Goal: Task Accomplishment & Management: Use online tool/utility

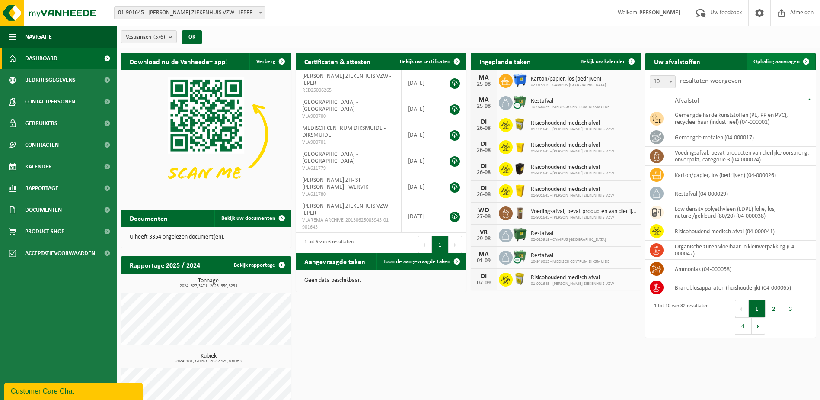
click at [773, 64] on span "Ophaling aanvragen" at bounding box center [777, 62] width 46 height 6
click at [775, 56] on link "Ophaling aanvragen" at bounding box center [781, 61] width 68 height 17
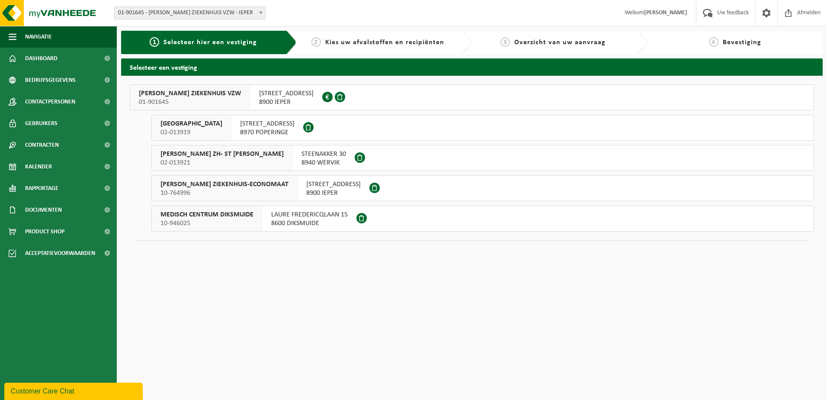
click at [274, 98] on span "8900 IEPER" at bounding box center [286, 102] width 54 height 9
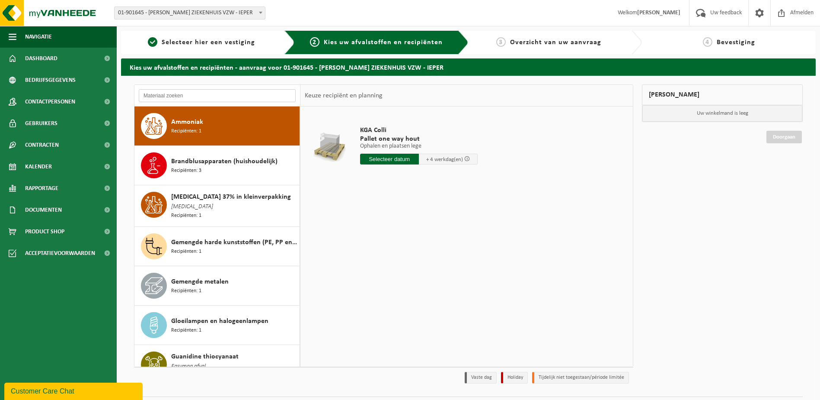
click at [198, 96] on input "text" at bounding box center [217, 95] width 157 height 13
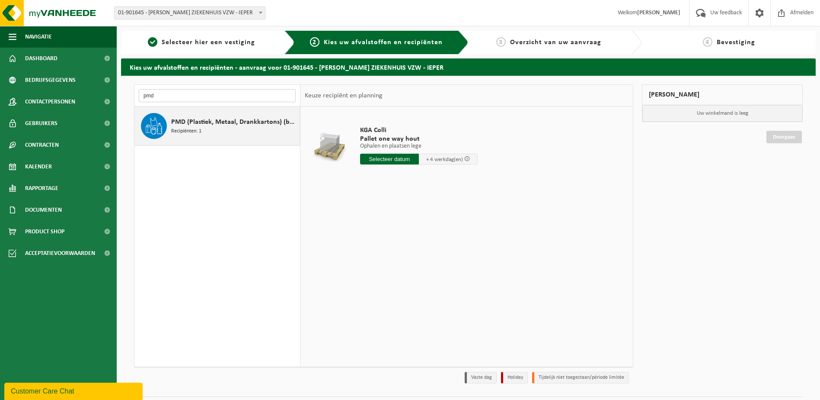
type input "pmd"
click at [192, 122] on span "PMD (Plastiek, Metaal, Drankkartons) (bedrijven)" at bounding box center [234, 122] width 126 height 10
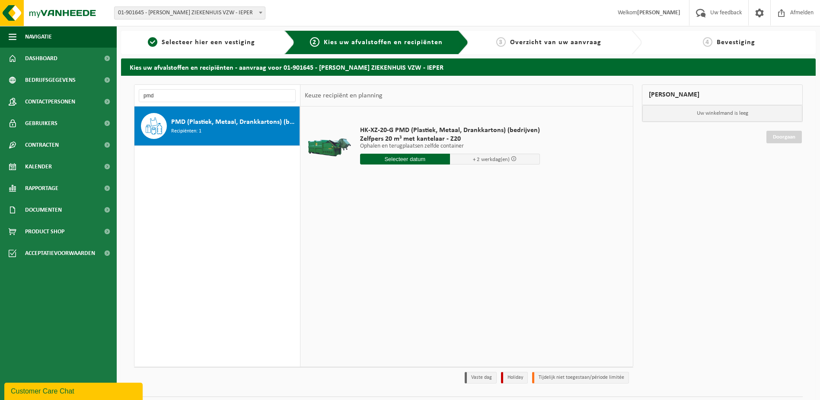
click at [391, 158] on input "text" at bounding box center [405, 159] width 90 height 11
click at [394, 259] on div "27" at bounding box center [398, 263] width 15 height 14
type input "Van 2025-08-27"
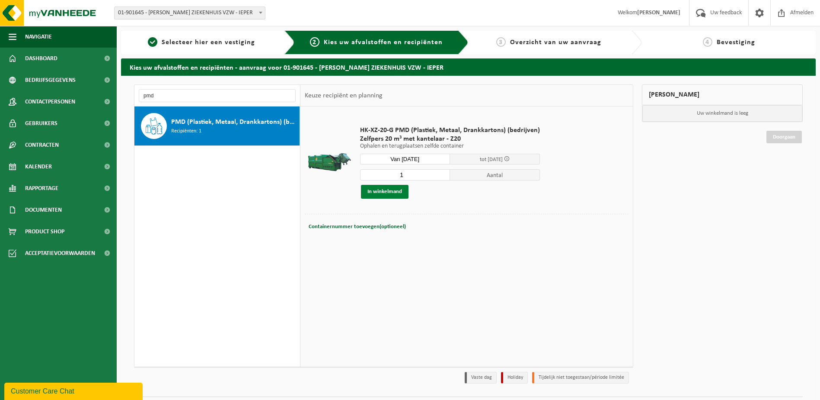
click at [386, 189] on button "In winkelmand" at bounding box center [385, 192] width 48 height 14
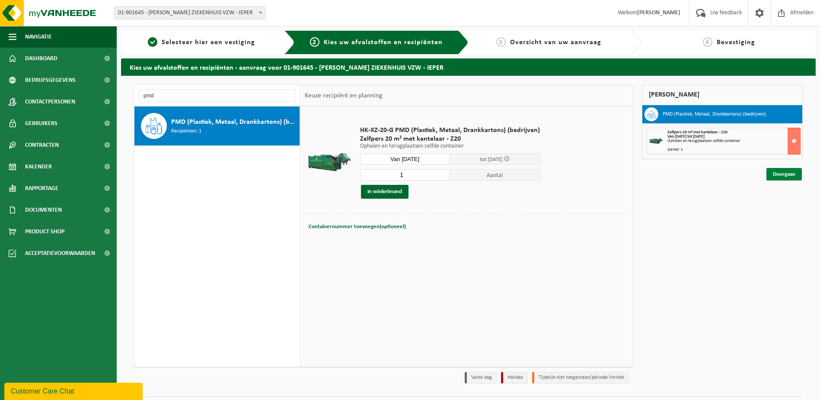
click at [782, 177] on link "Doorgaan" at bounding box center [784, 174] width 35 height 13
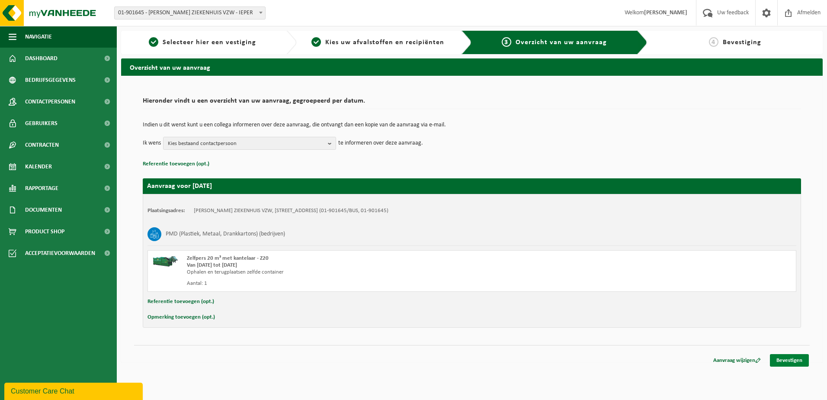
click at [785, 362] on link "Bevestigen" at bounding box center [789, 360] width 39 height 13
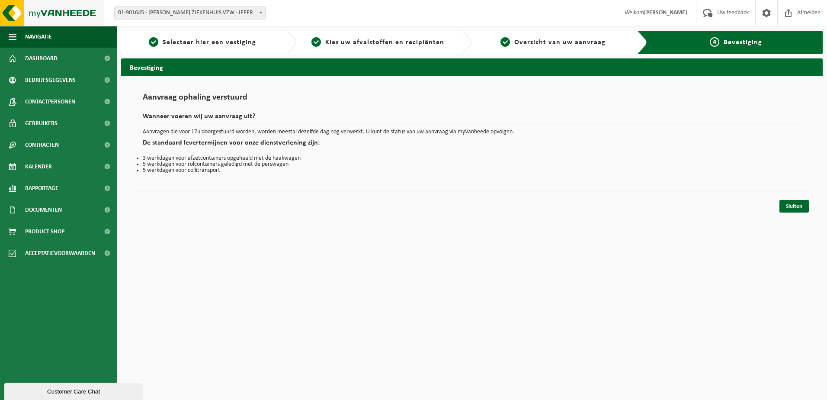
click at [61, 18] on img at bounding box center [52, 13] width 104 height 26
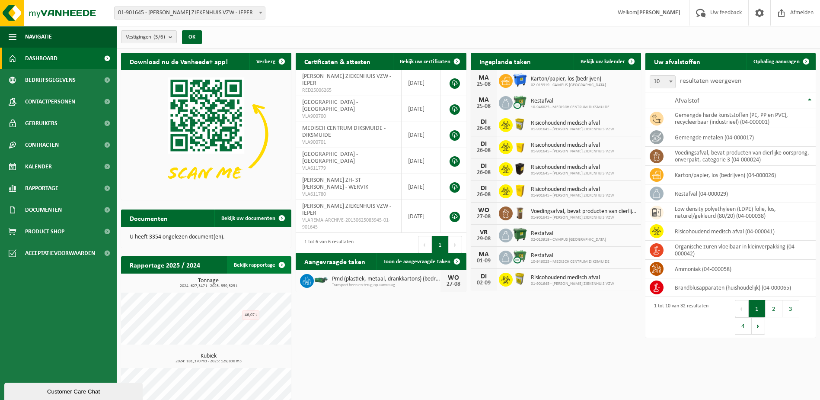
click at [270, 267] on link "Bekijk rapportage" at bounding box center [259, 264] width 64 height 17
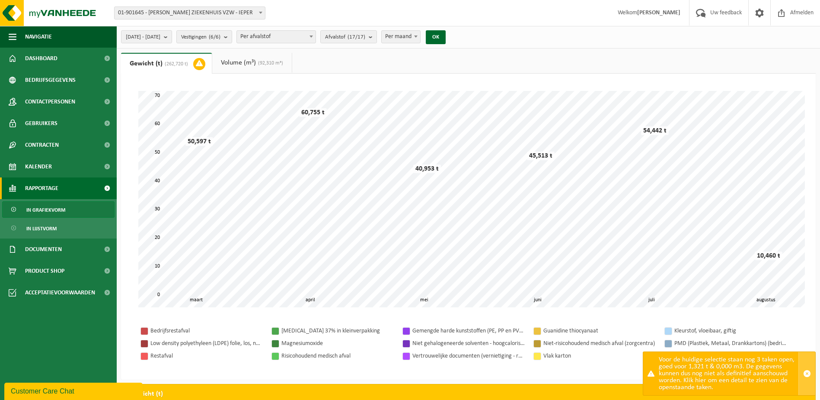
click at [809, 370] on span "button" at bounding box center [807, 373] width 8 height 8
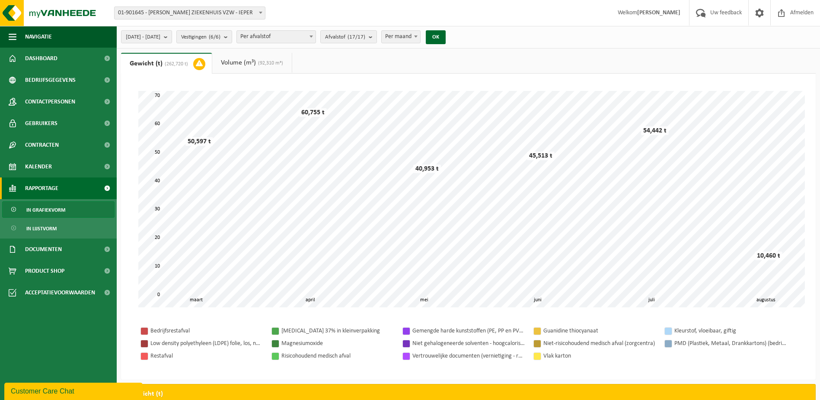
click at [247, 58] on link "Volume (m³) (92,310 m³)" at bounding box center [252, 63] width 80 height 20
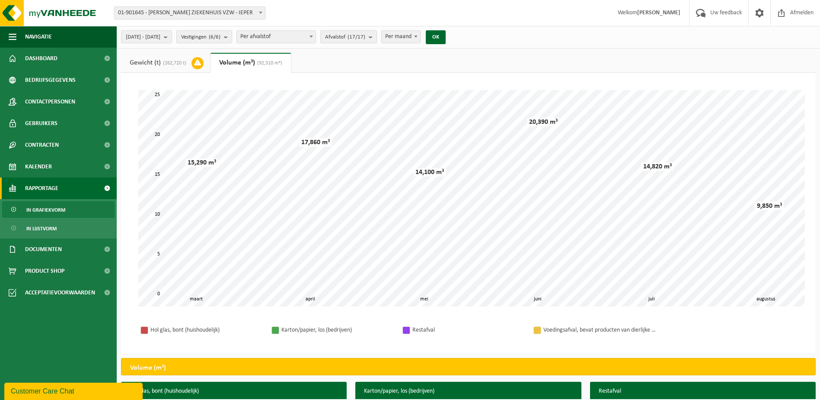
click at [174, 67] on link "Gewicht (t) (262,720 t)" at bounding box center [165, 63] width 89 height 20
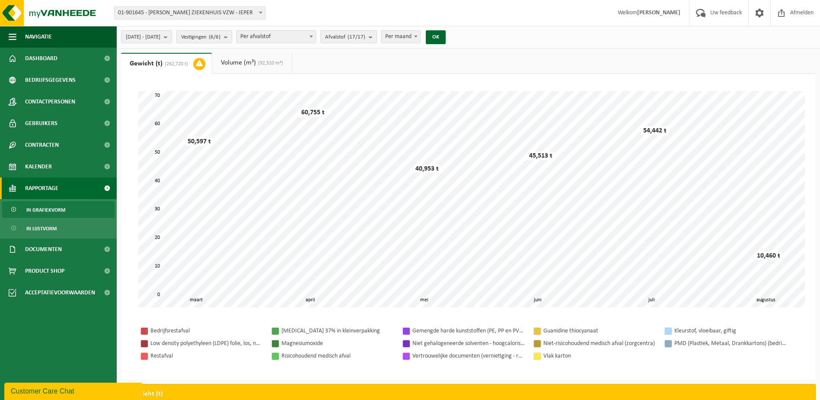
click at [224, 57] on link "Volume (m³) (92,310 m³)" at bounding box center [252, 63] width 80 height 20
